Goal: Register for event/course

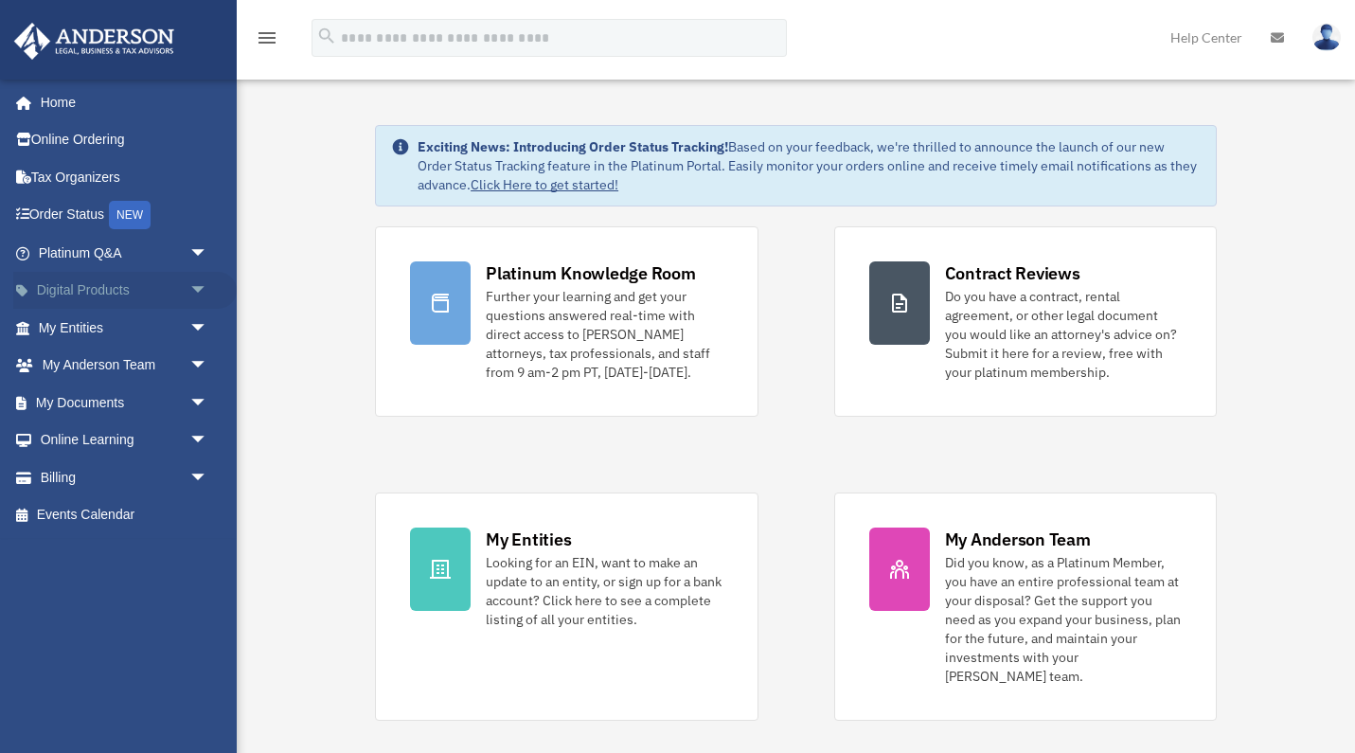
click at [82, 286] on link "Digital Products arrow_drop_down" at bounding box center [124, 291] width 223 height 38
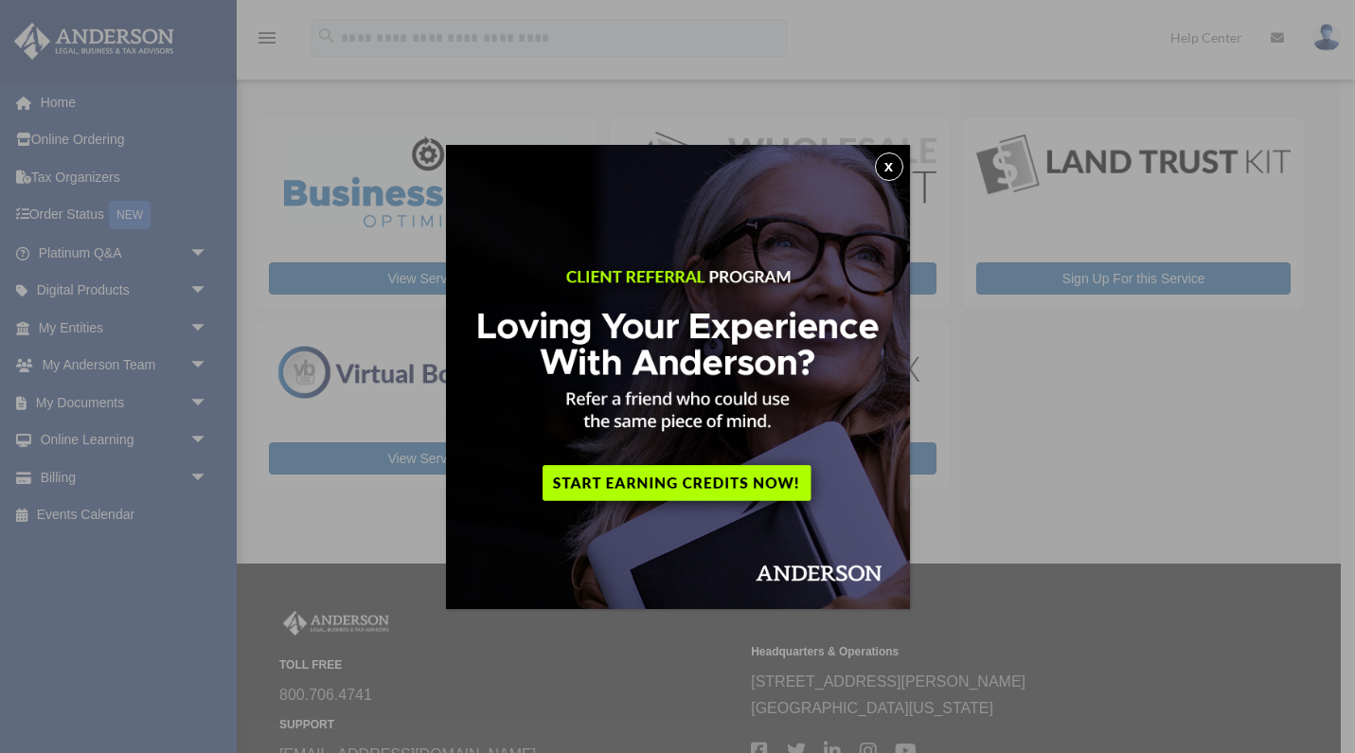
click at [889, 164] on button "x" at bounding box center [889, 166] width 28 height 28
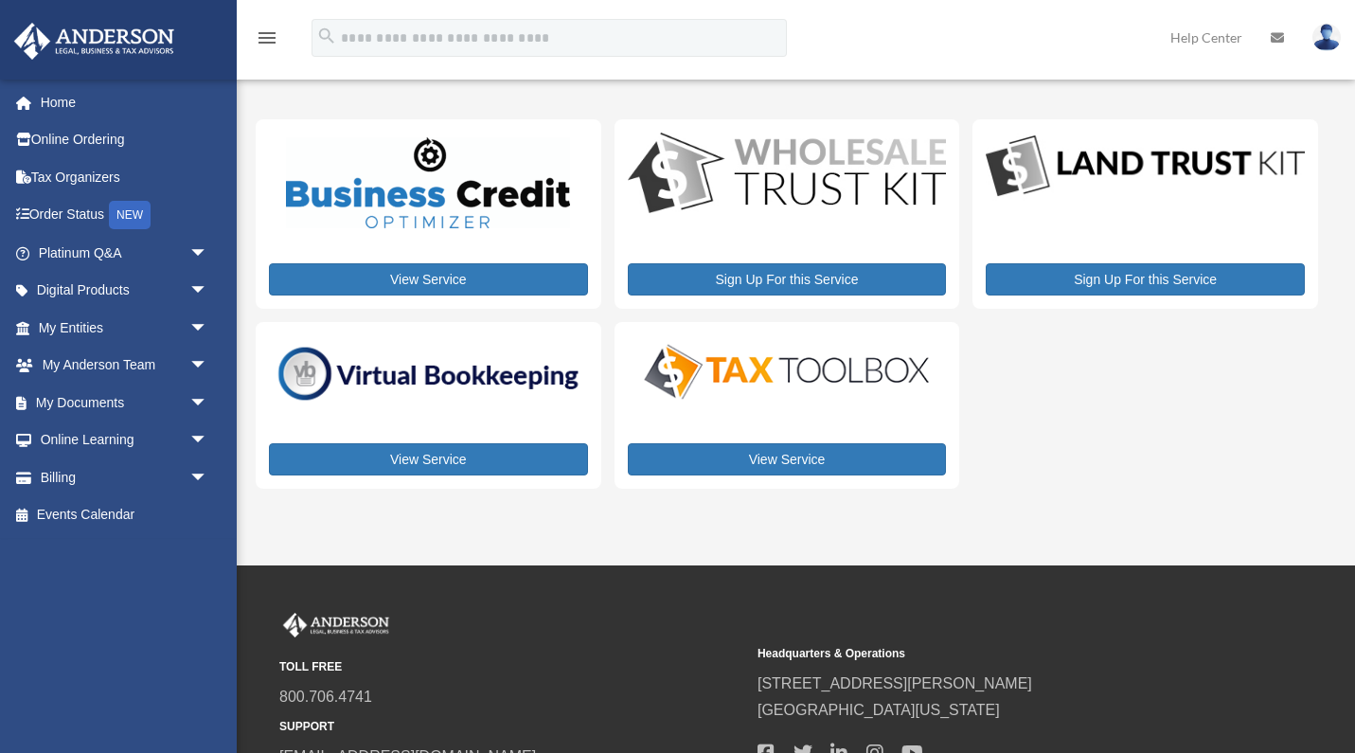
click at [798, 388] on img at bounding box center [787, 371] width 319 height 63
click at [442, 383] on img at bounding box center [428, 374] width 319 height 68
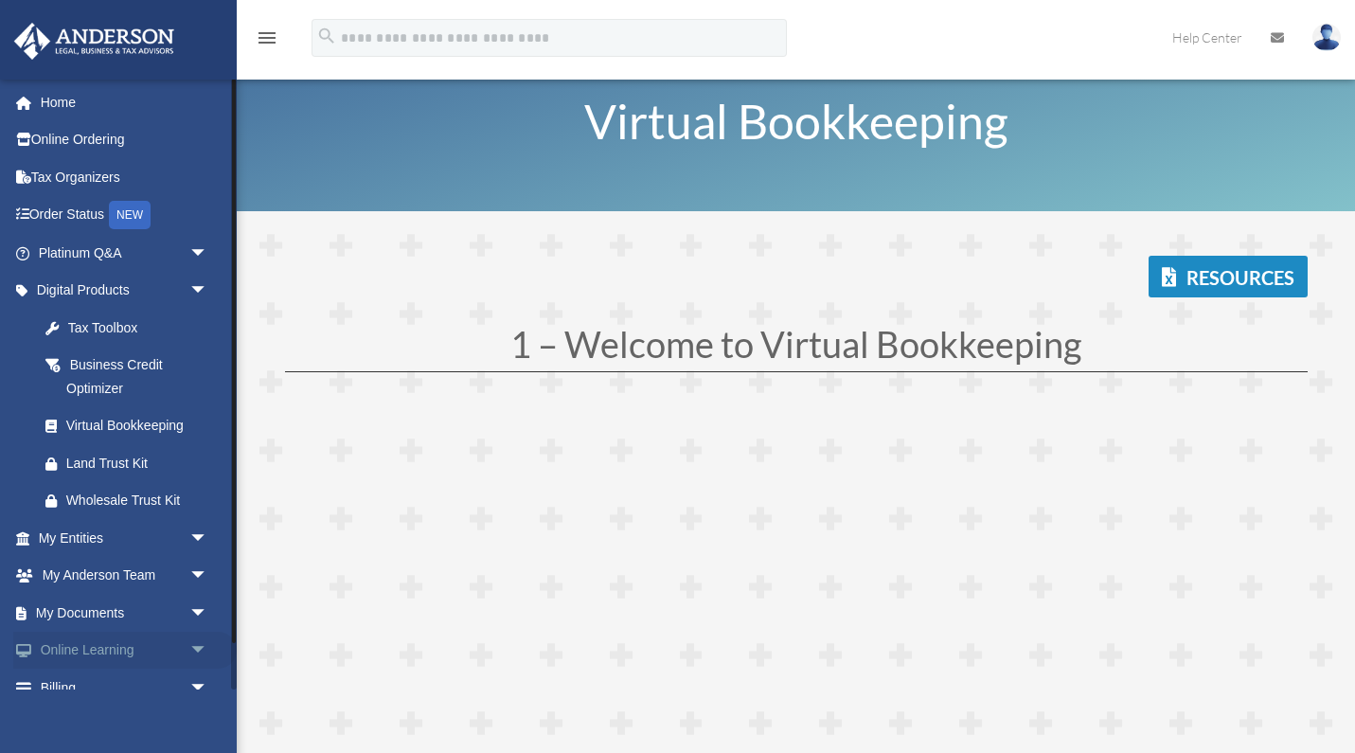
click at [75, 645] on link "Online Learning arrow_drop_down" at bounding box center [124, 651] width 223 height 38
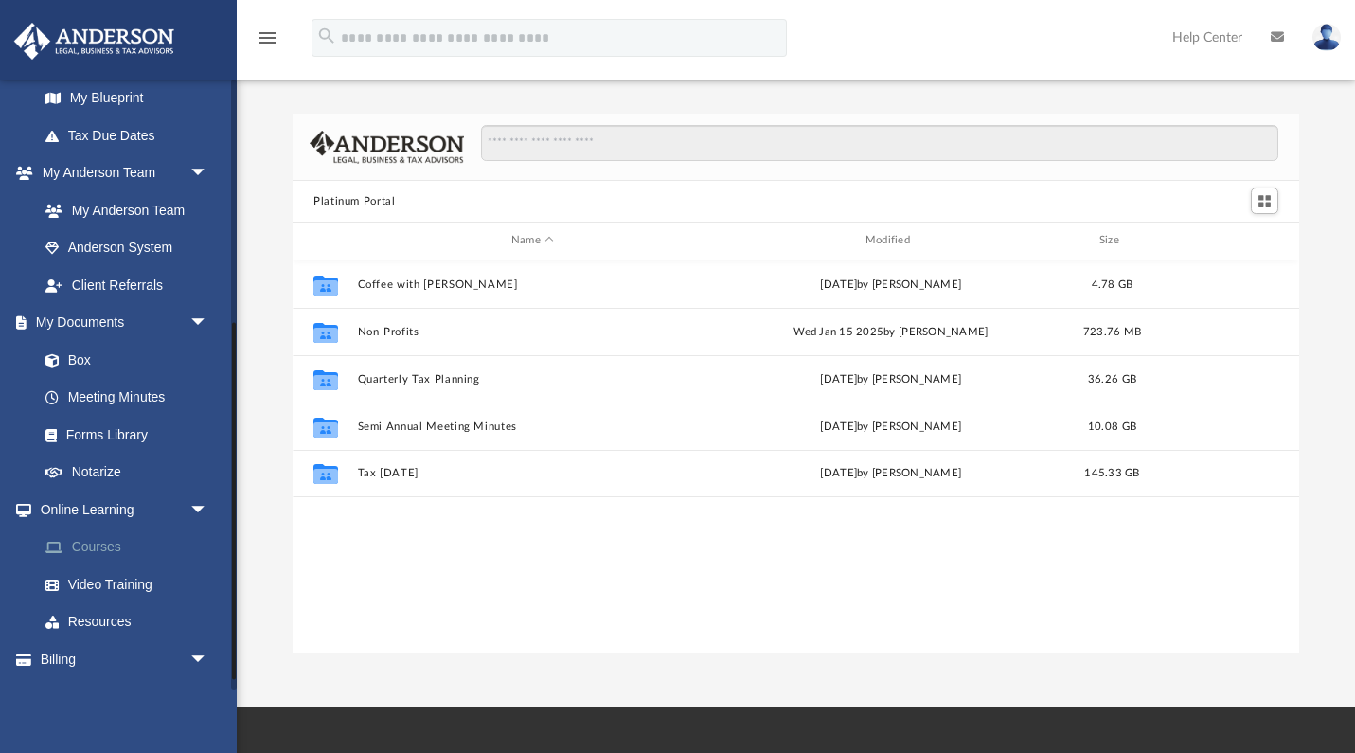
scroll to position [425, 0]
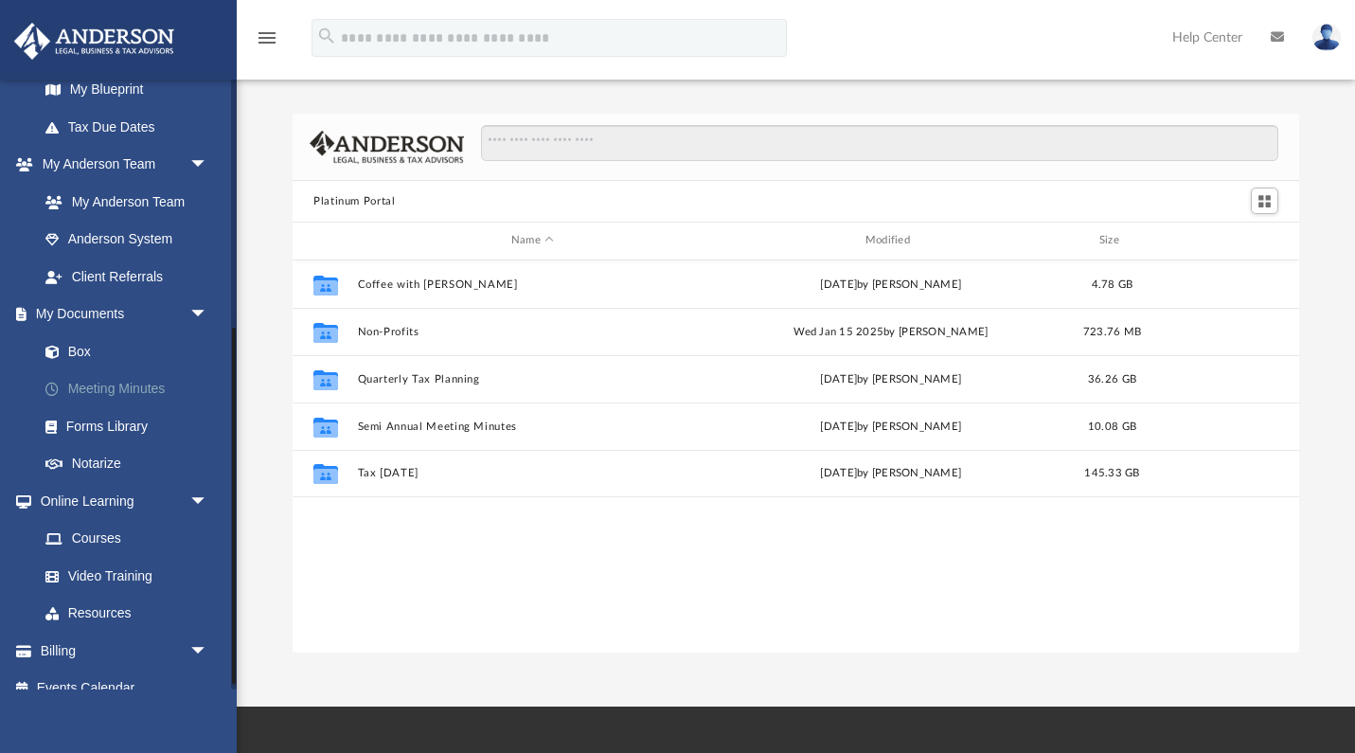
click at [113, 382] on link "Meeting Minutes" at bounding box center [132, 389] width 210 height 38
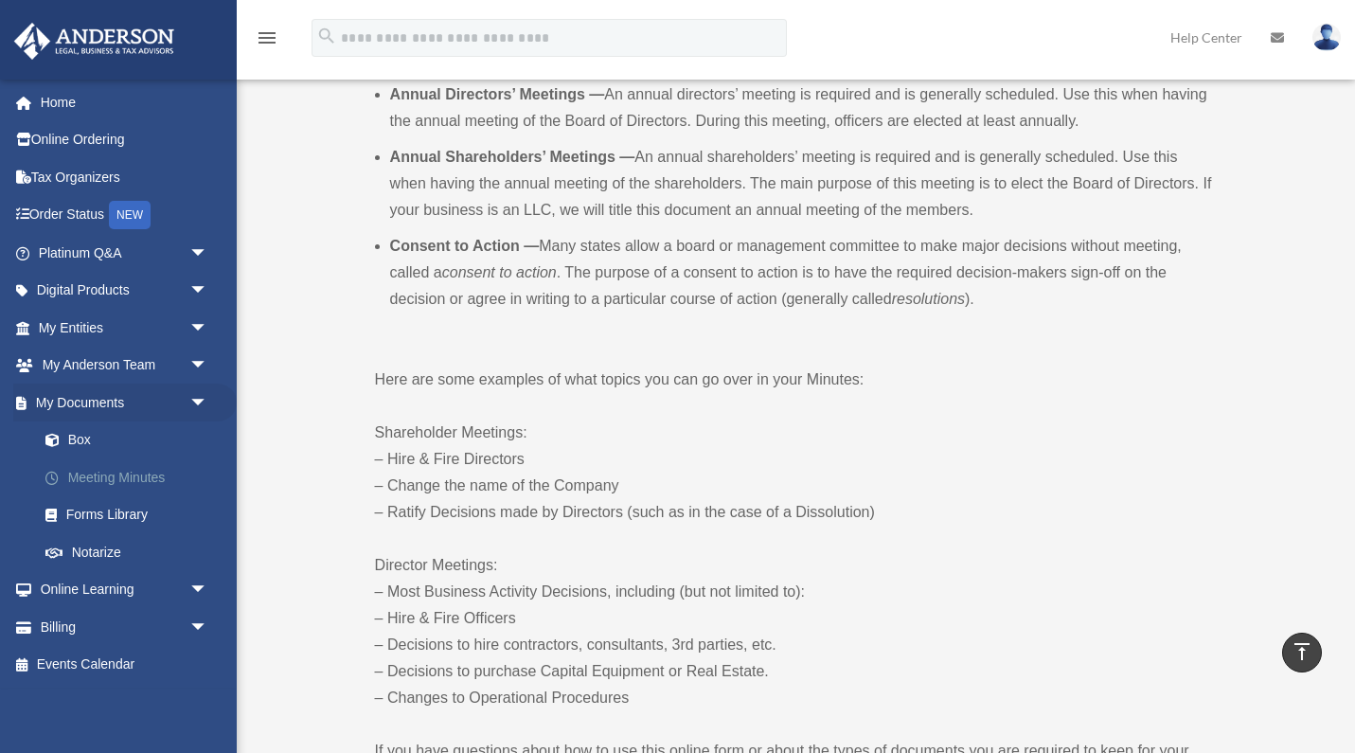
scroll to position [678, 0]
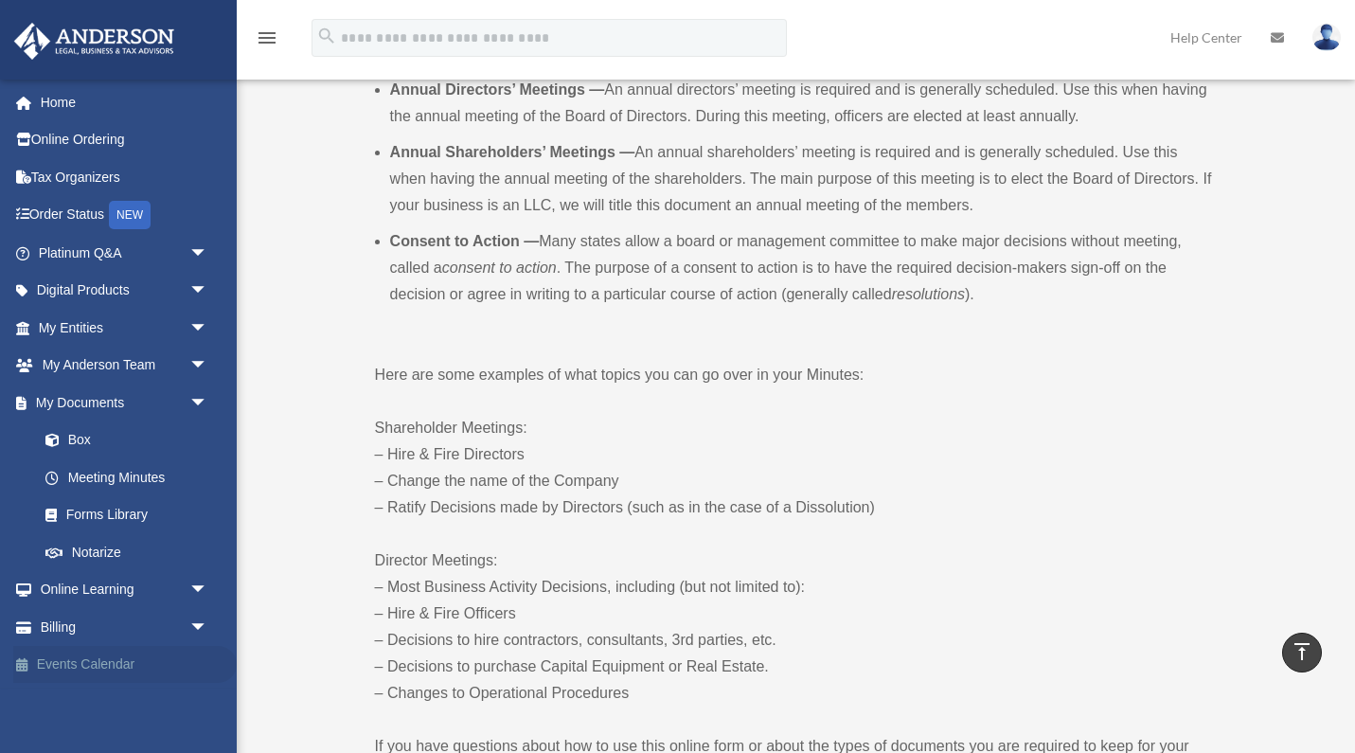
click at [103, 651] on link "Events Calendar" at bounding box center [124, 665] width 223 height 38
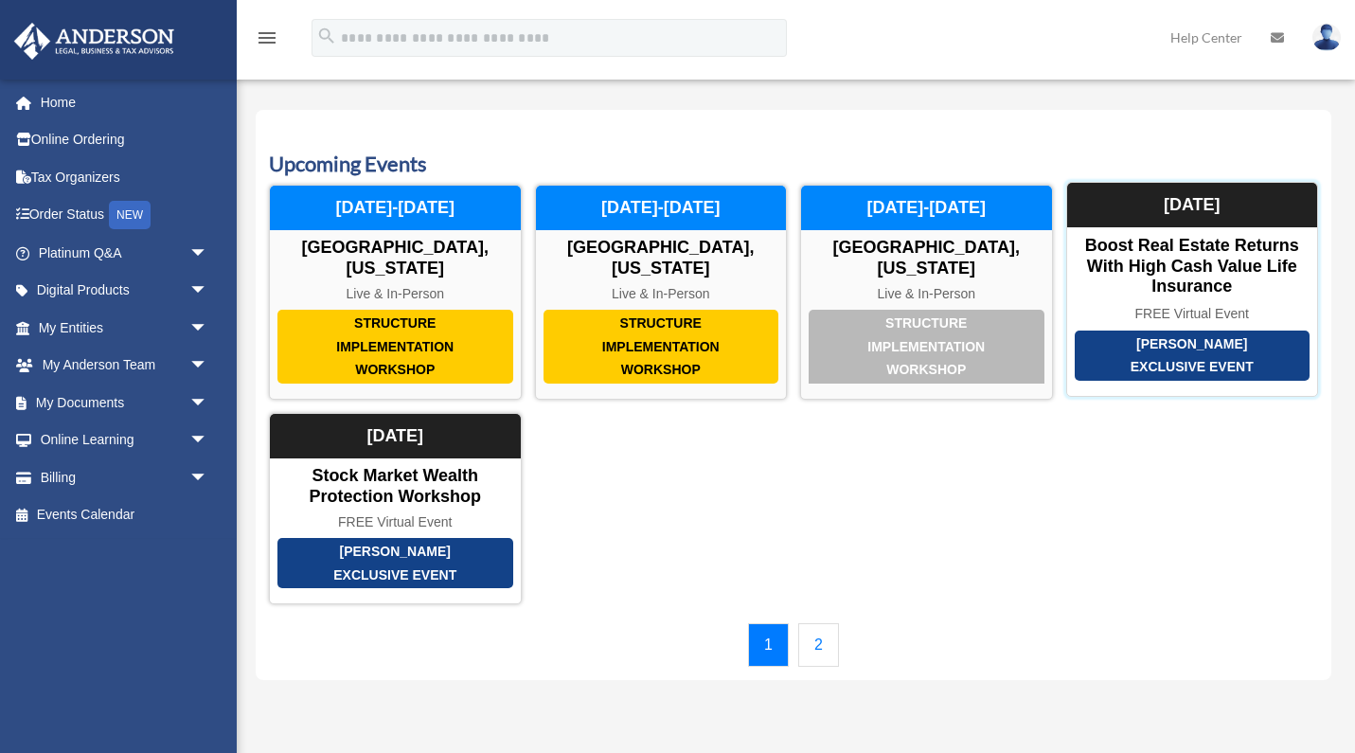
click at [1185, 274] on div "Boost Real Estate Returns with High Cash Value Life Insurance" at bounding box center [1192, 267] width 251 height 62
